Goal: Task Accomplishment & Management: Use online tool/utility

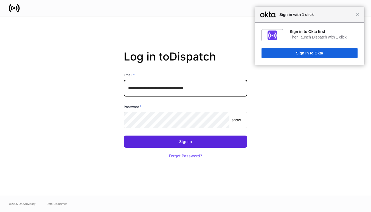
click at [220, 89] on input "**********" at bounding box center [186, 88] width 124 height 16
click at [221, 88] on input "**********" at bounding box center [186, 88] width 124 height 16
type input "**********"
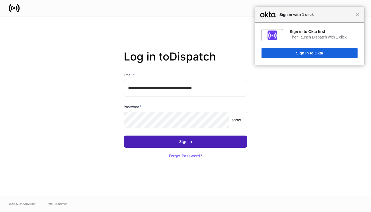
click at [205, 140] on button "Sign In" at bounding box center [186, 141] width 124 height 12
